Goal: Find specific page/section: Find specific page/section

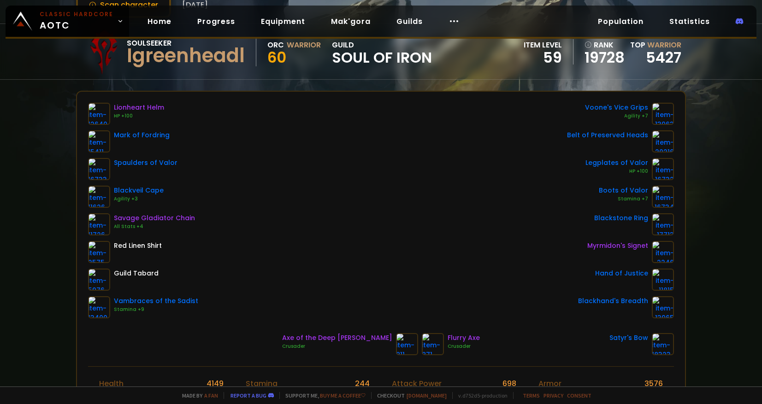
scroll to position [46, 0]
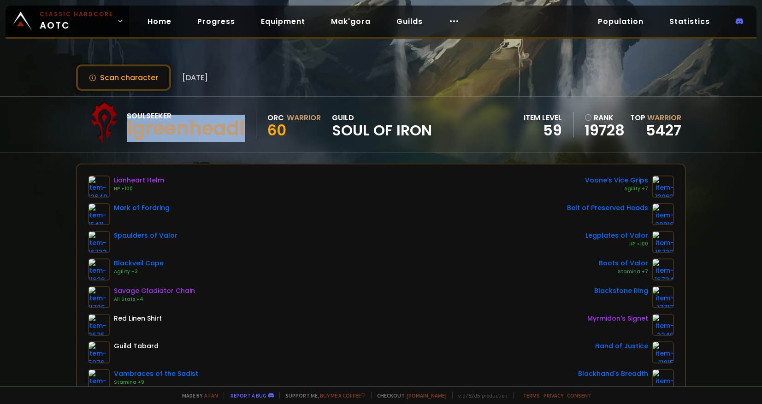
drag, startPoint x: 248, startPoint y: 129, endPoint x: 128, endPoint y: 126, distance: 120.4
click at [128, 126] on div "Soulseeker Igreenheadl" at bounding box center [192, 124] width 130 height 29
copy div "Igreenheadl"
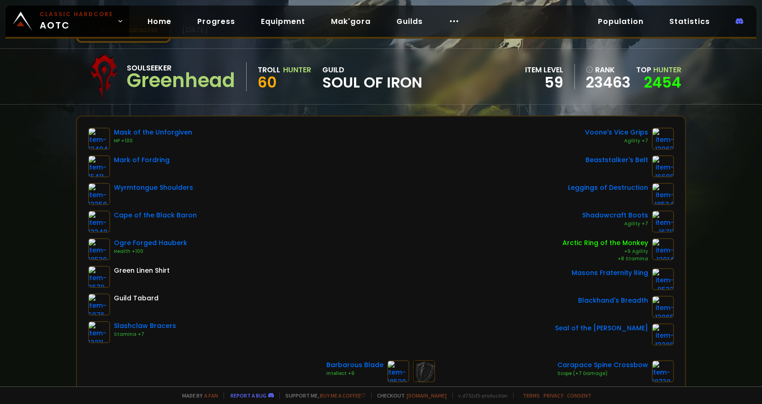
scroll to position [46, 0]
